Goal: Task Accomplishment & Management: Use online tool/utility

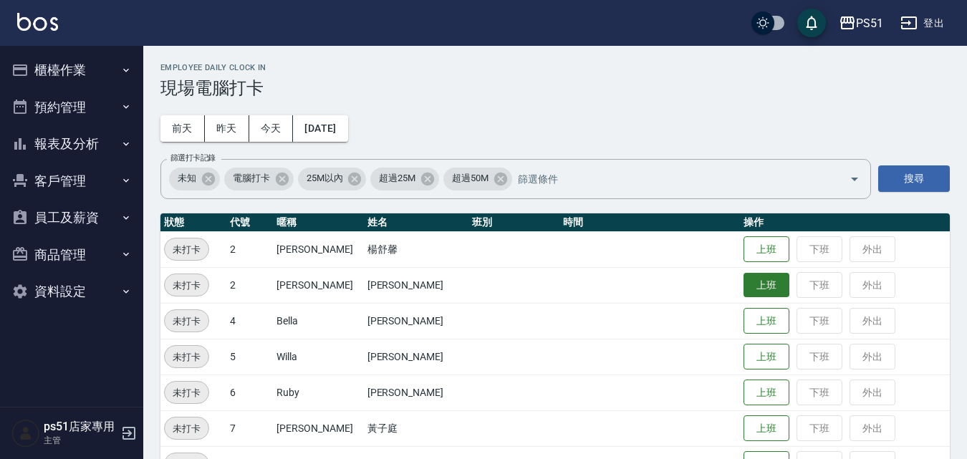
click at [744, 278] on button "上班" at bounding box center [767, 285] width 46 height 25
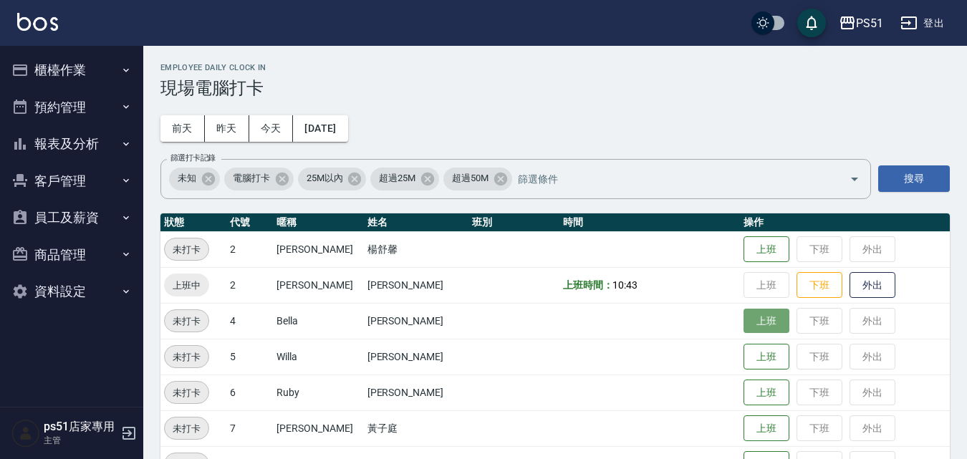
click at [745, 319] on button "上班" at bounding box center [767, 321] width 46 height 25
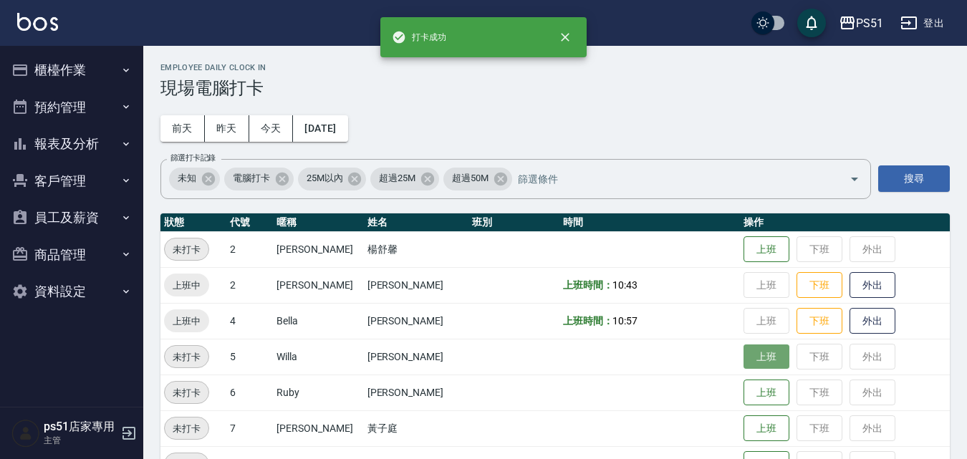
click at [744, 355] on button "上班" at bounding box center [767, 357] width 46 height 25
